Goal: Communication & Community: Answer question/provide support

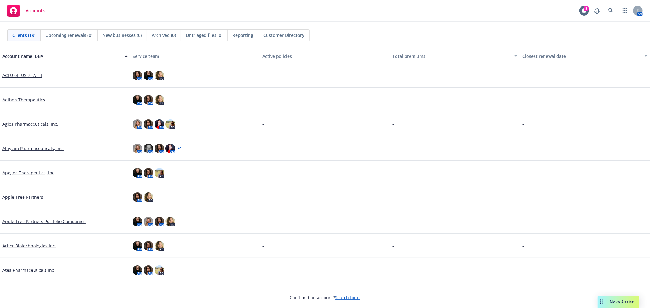
scroll to position [169, 0]
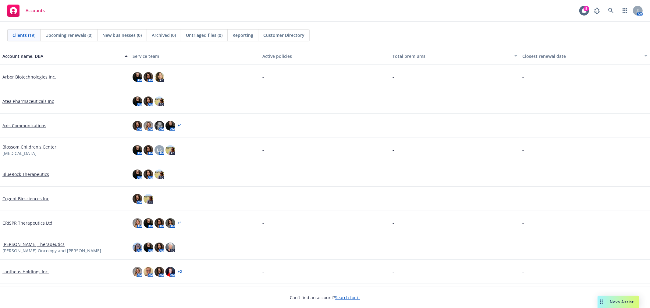
click at [24, 199] on link "Cogent Biosciences Inc" at bounding box center [25, 199] width 47 height 6
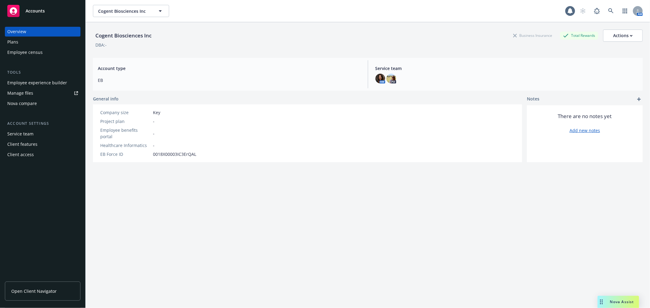
click at [619, 303] on span "Nova Assist" at bounding box center [622, 302] width 24 height 5
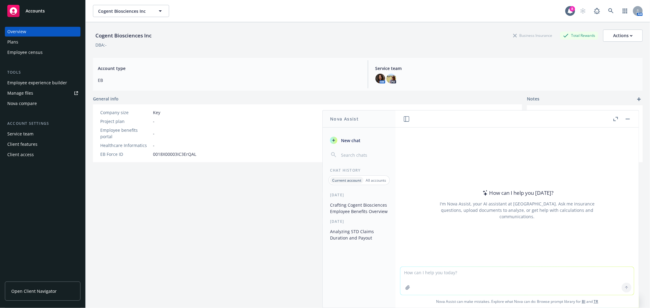
click at [436, 272] on textarea at bounding box center [517, 281] width 233 height 28
click at [585, 278] on textarea "the family deductible on one of [PERSON_NAME]'s plans is an aggregated deductib…" at bounding box center [517, 281] width 233 height 29
click at [465, 281] on textarea "the family deductible on one of [PERSON_NAME]'s plans is an aggregated deductib…" at bounding box center [517, 281] width 233 height 29
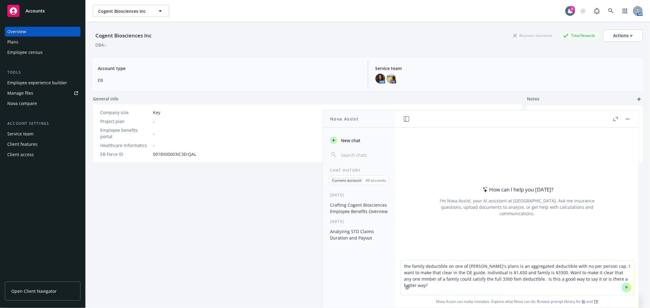
click at [627, 276] on textarea "the family deductible on one of [PERSON_NAME]'s plans is an aggregated deductib…" at bounding box center [517, 278] width 233 height 34
click at [626, 279] on textarea "the family deductible on one of [PERSON_NAME]'s plans is an aggregated deductib…" at bounding box center [517, 278] width 233 height 34
paste textarea
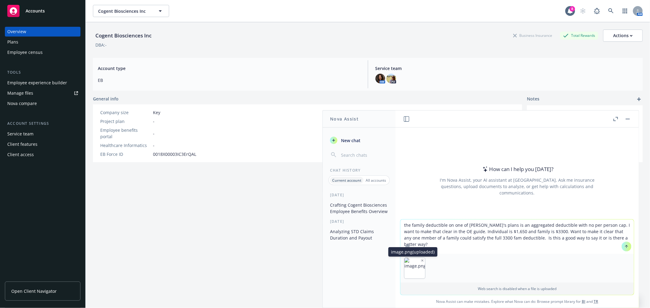
click at [421, 260] on icon "button" at bounding box center [422, 260] width 3 height 3
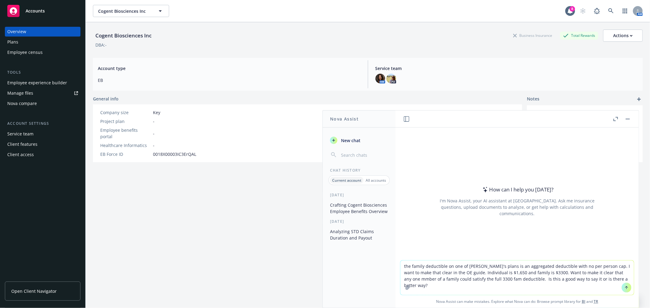
click at [624, 278] on textarea "the family deductible on one of [PERSON_NAME]'s plans is an aggregated deductib…" at bounding box center [517, 278] width 233 height 34
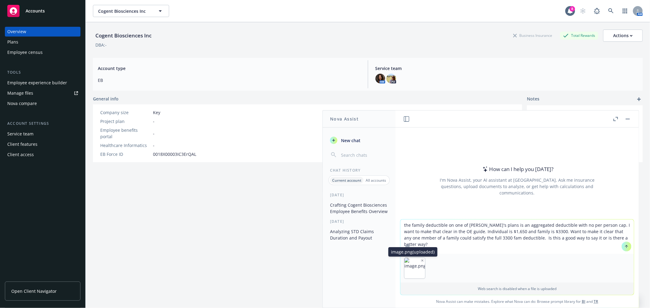
click at [421, 261] on icon "button" at bounding box center [422, 260] width 3 height 3
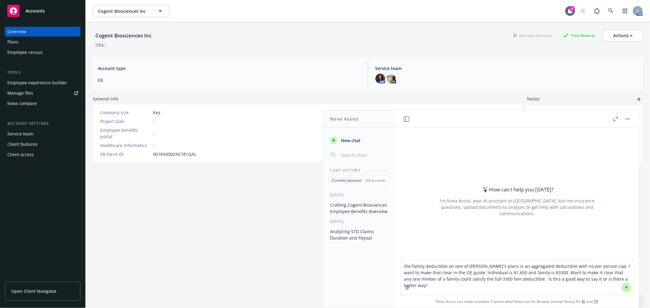
click at [407, 280] on textarea "the family deductible on one of [PERSON_NAME]'s plans is an aggregated deductib…" at bounding box center [517, 278] width 233 height 34
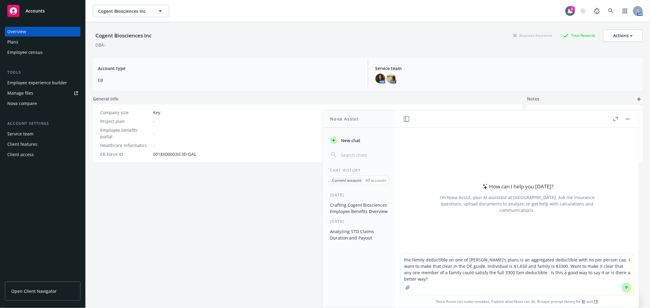
drag, startPoint x: 430, startPoint y: 280, endPoint x: 434, endPoint y: 280, distance: 3.7
click at [430, 280] on textarea "the family deductible on one of [PERSON_NAME]'s plans is an aggregated deductib…" at bounding box center [517, 275] width 233 height 41
type textarea "the family deductible on one of [PERSON_NAME]'s plans is an aggregated deductib…"
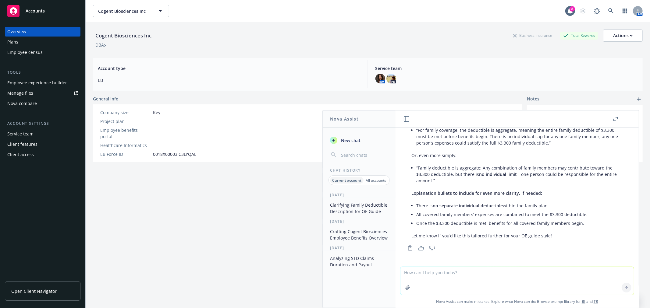
scroll to position [95, 0]
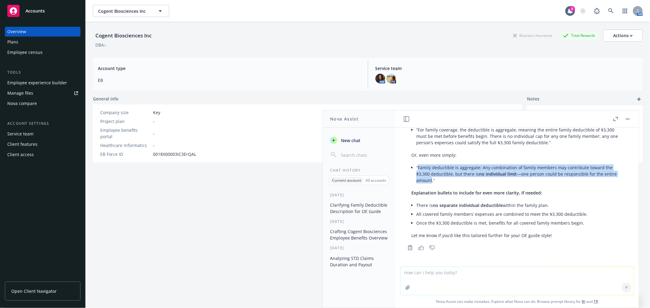
drag, startPoint x: 418, startPoint y: 168, endPoint x: 432, endPoint y: 179, distance: 18.0
click at [432, 179] on li "“Family deductible is aggregate: Any combination of family members may contribu…" at bounding box center [519, 174] width 207 height 22
copy li "Family deductible is aggregate: Any combination of family members may contribut…"
